Goal: Complete application form: Complete application form

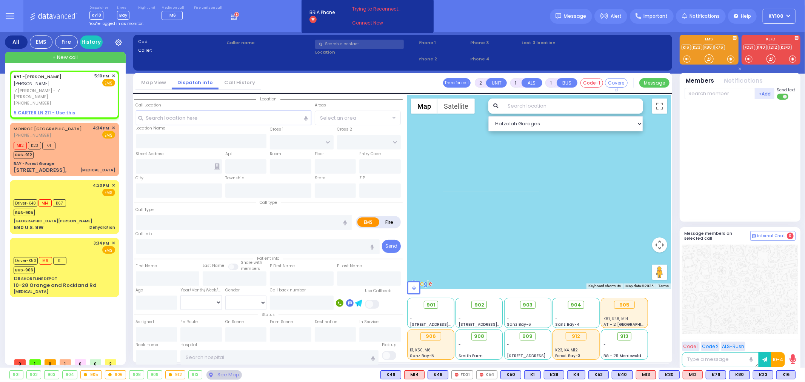
select select
radio input "true"
type input "[PERSON_NAME]"
type input "STEINBERG"
select select
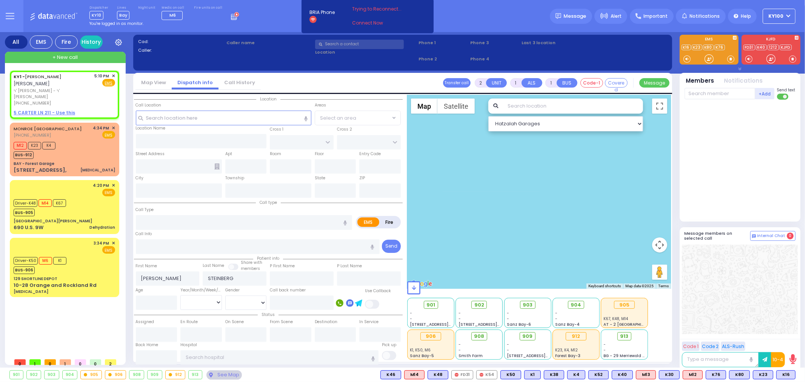
type input "17:10"
select select "Hatzalah Garages"
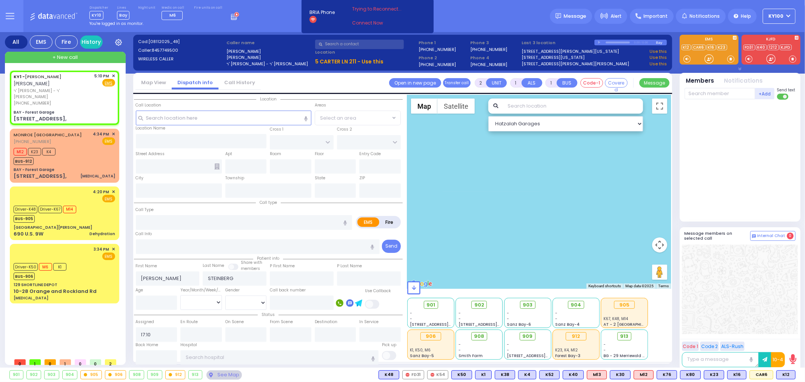
select select
radio input "true"
select select
select select "Hatzalah Garages"
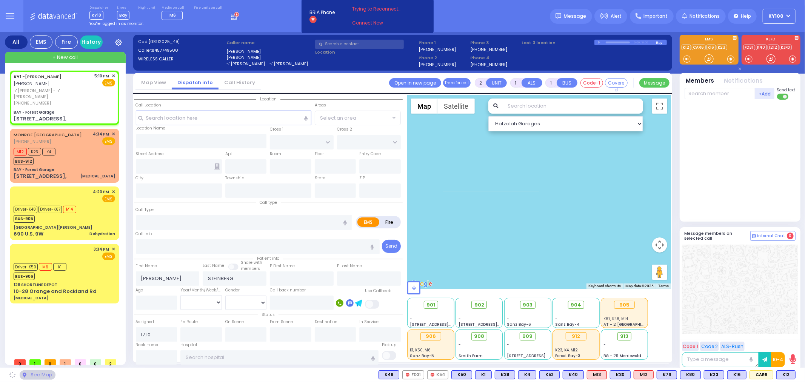
type input "BAY - Forest Garage"
type input "SANZ COURT"
type input "HAYES COURT"
type input "[STREET_ADDRESS],"
type input "Monroe"
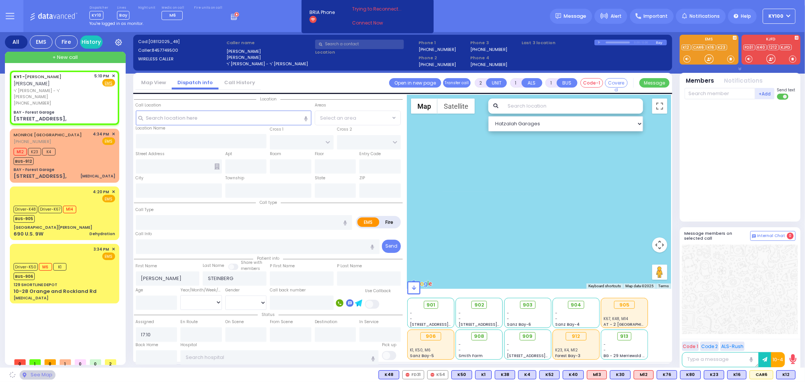
type input "[US_STATE]"
type input "10950"
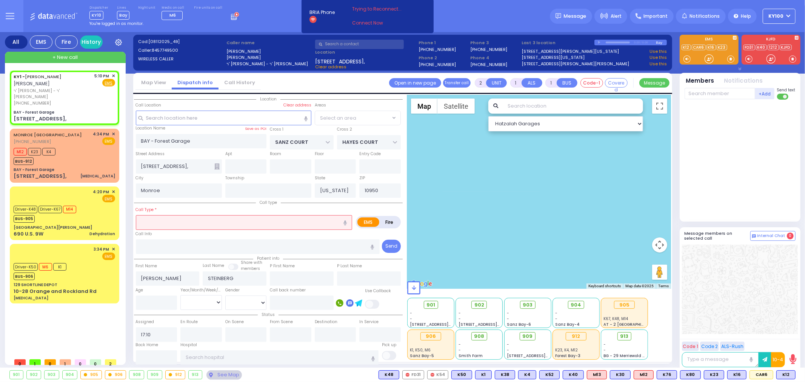
select select "SECTION 2"
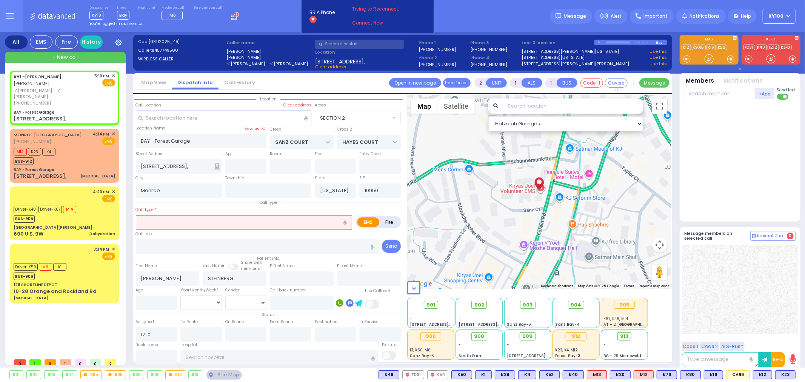
select select
type input "patient"
radio input "true"
select select
select select "Hatzalah Garages"
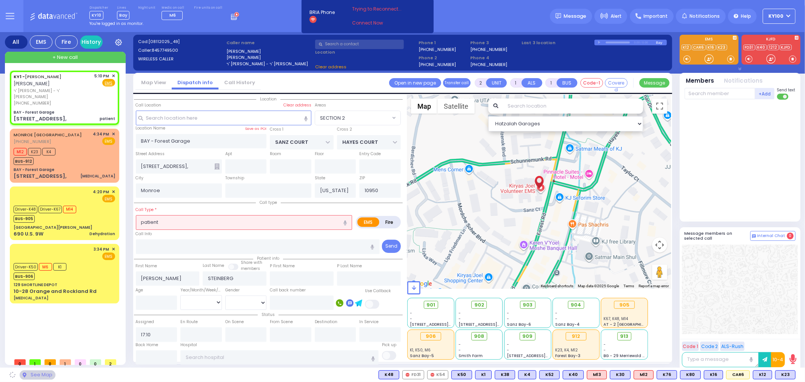
select select "SECTION 2"
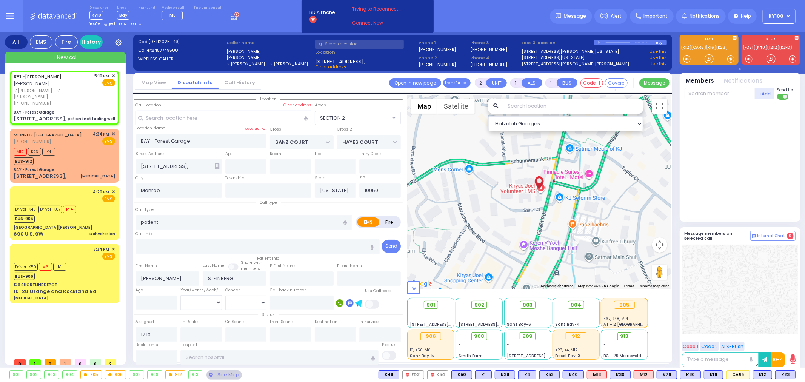
select select
type input "patient not feeling well"
radio input "true"
select select
select select "Hatzalah Garages"
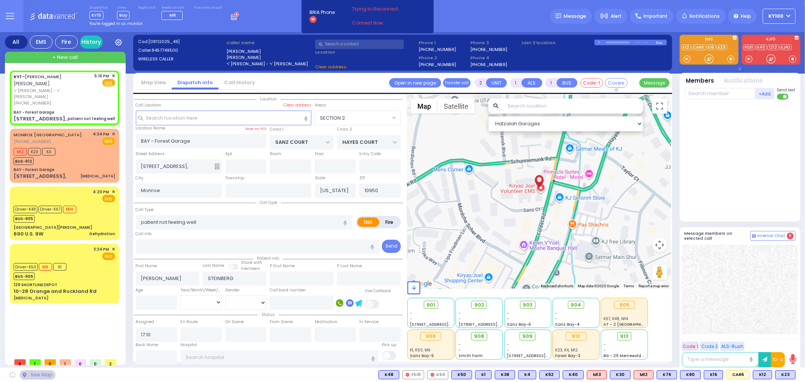
select select "SECTION 2"
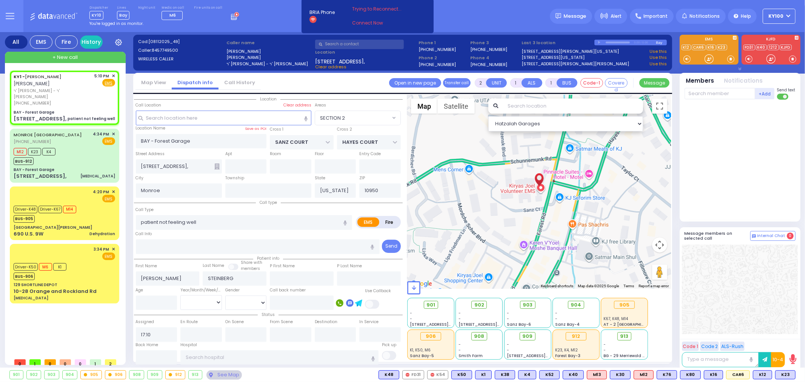
select select
radio input "true"
select select
select select "SECTION 2"
select select "Hatzalah Garages"
